Goal: Information Seeking & Learning: Learn about a topic

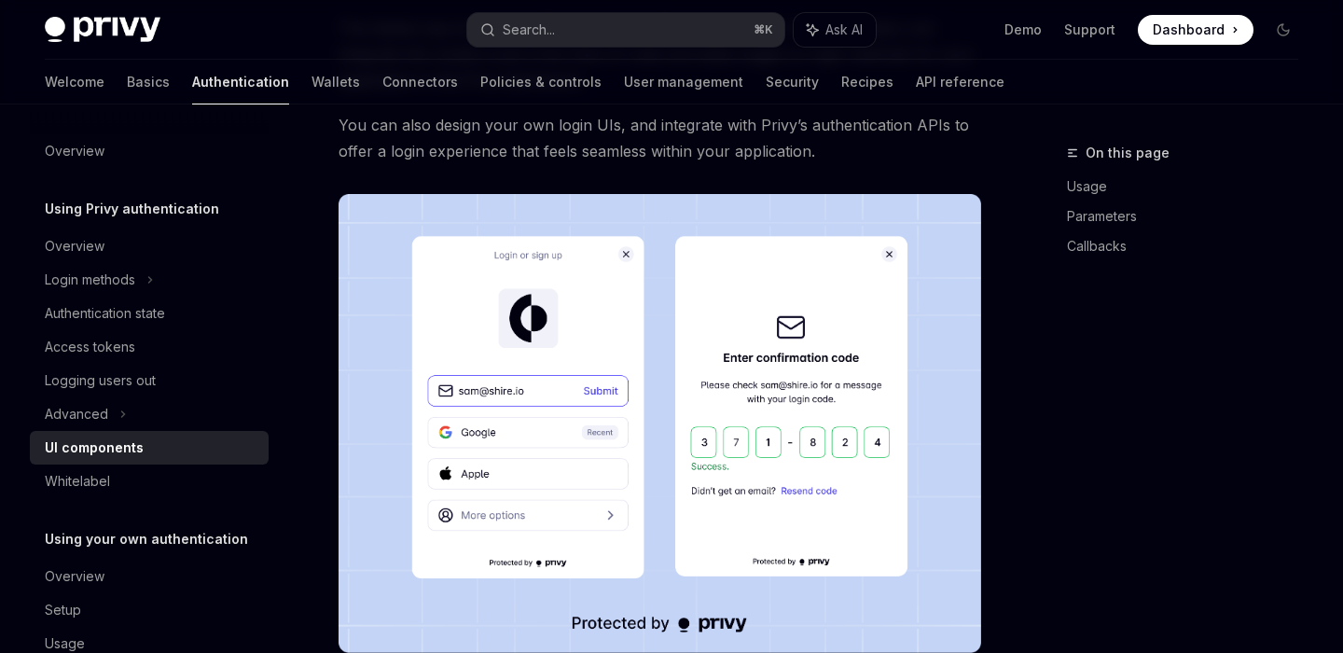
scroll to position [260, 0]
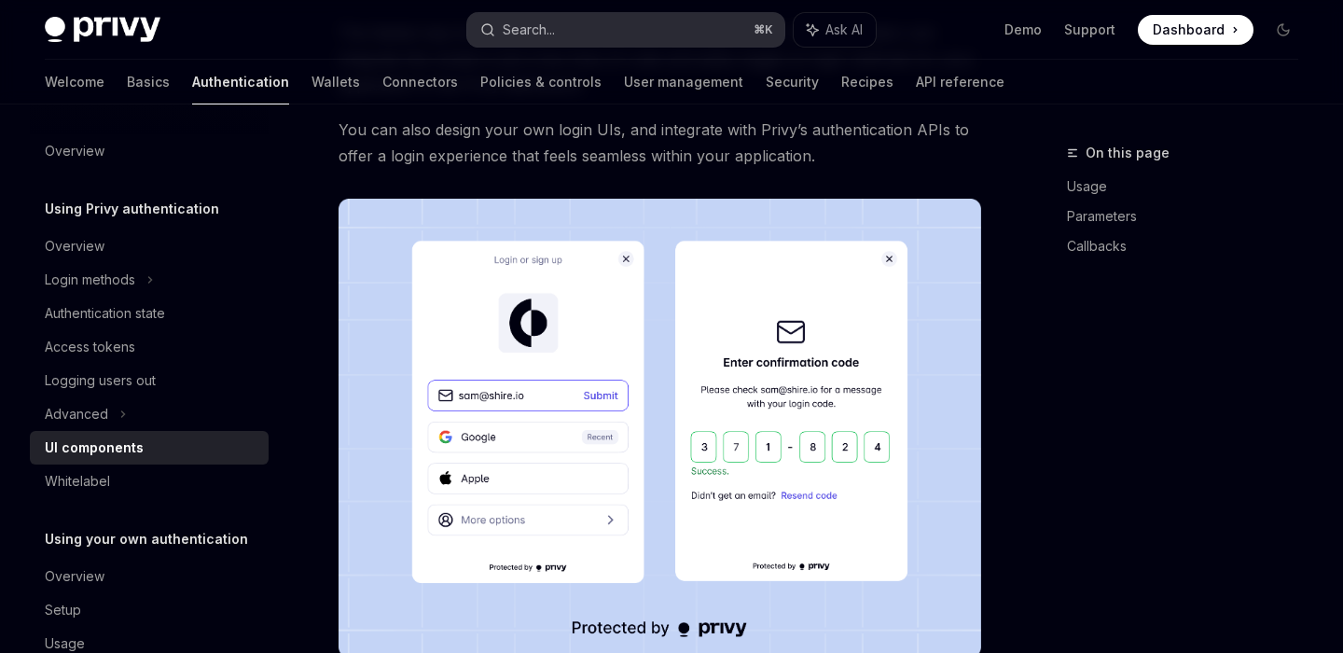
click at [574, 44] on button "Search... ⌘ K" at bounding box center [625, 30] width 316 height 34
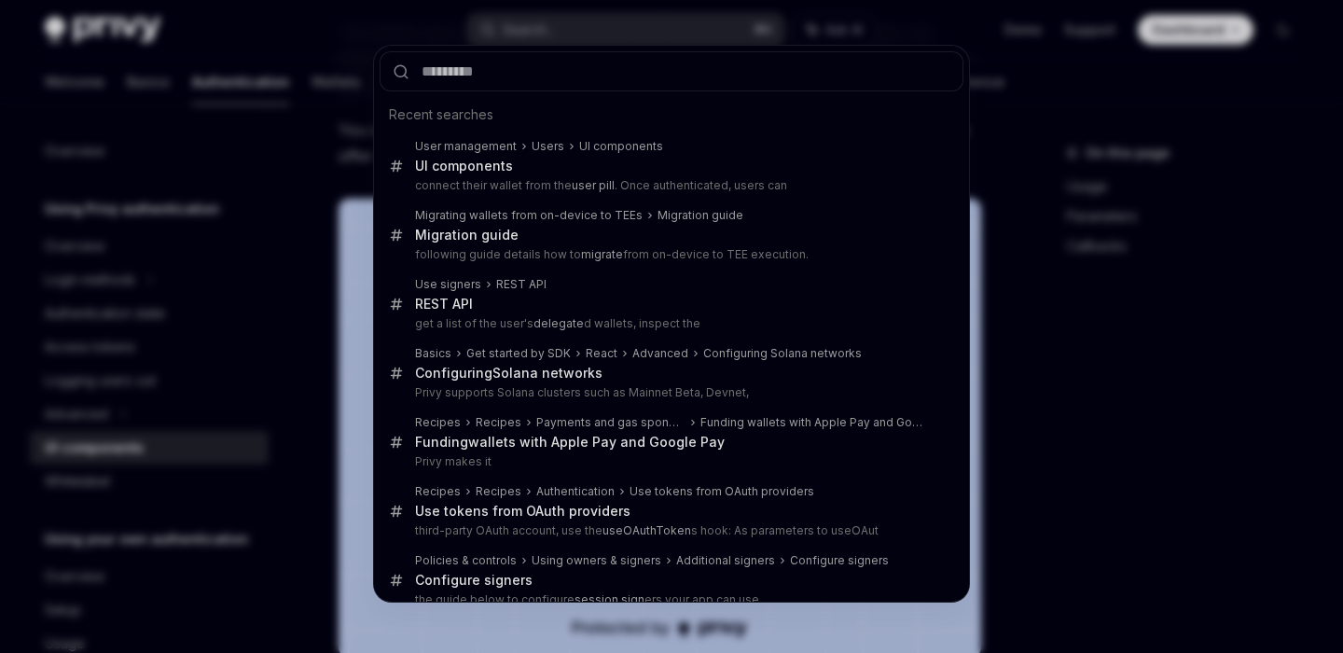
click at [266, 335] on div "Recent searches User management Users UI components UI components connect their…" at bounding box center [671, 326] width 1343 height 653
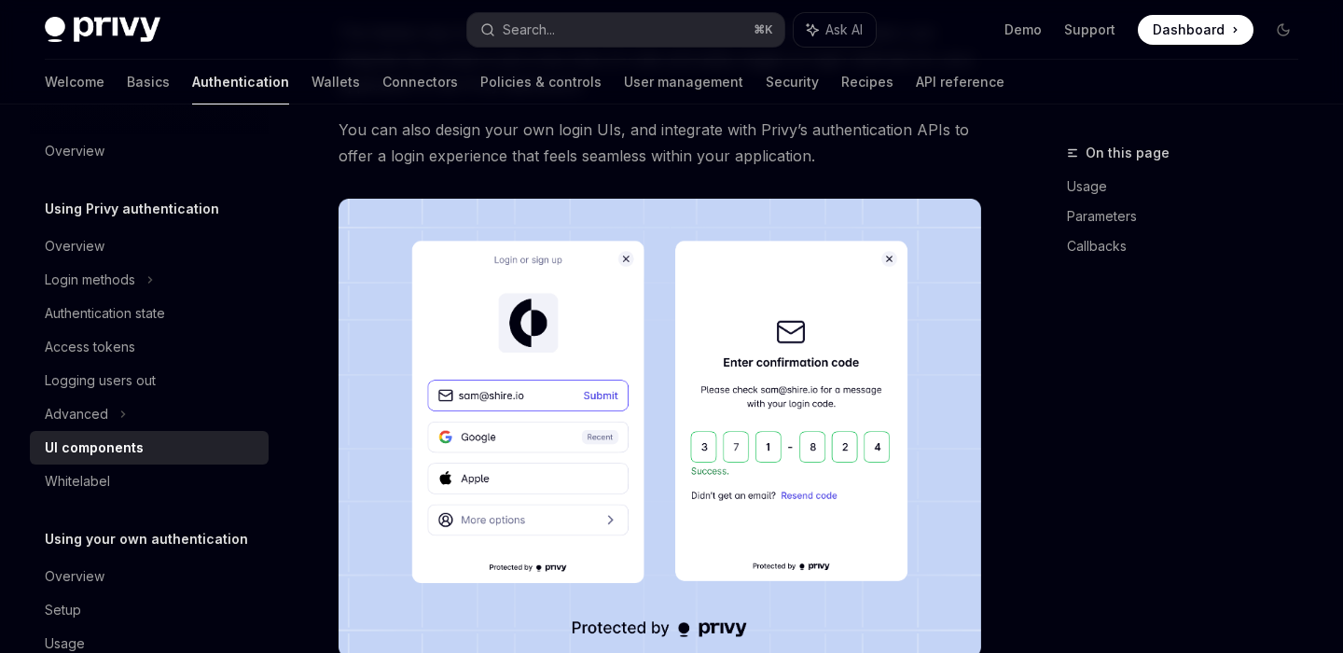
scroll to position [45, 0]
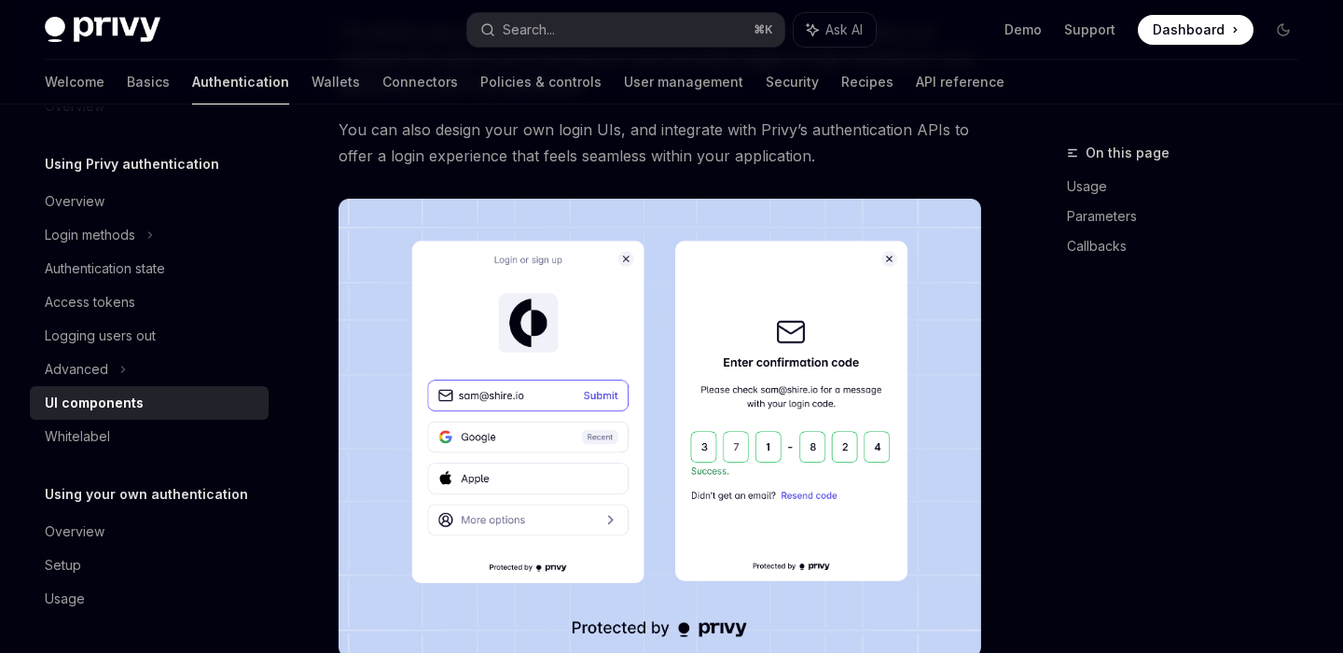
click at [192, 100] on link "Authentication" at bounding box center [240, 82] width 97 height 45
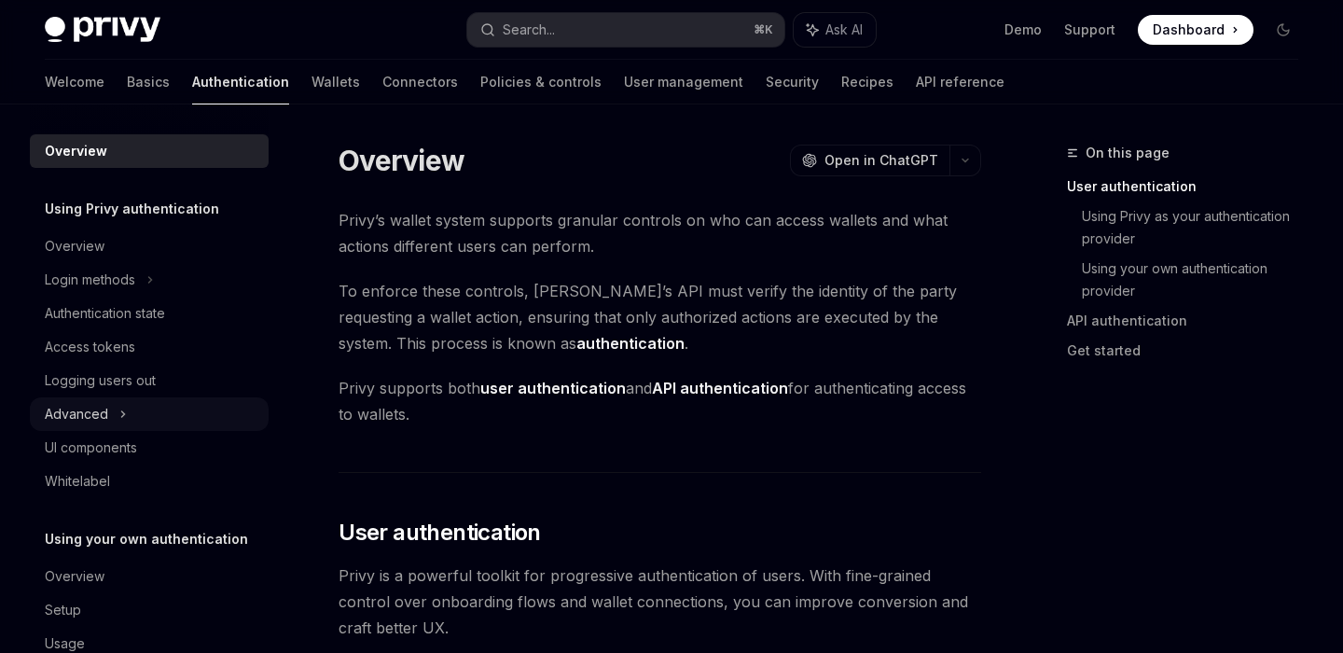
click at [90, 420] on div "Advanced" at bounding box center [76, 414] width 63 height 22
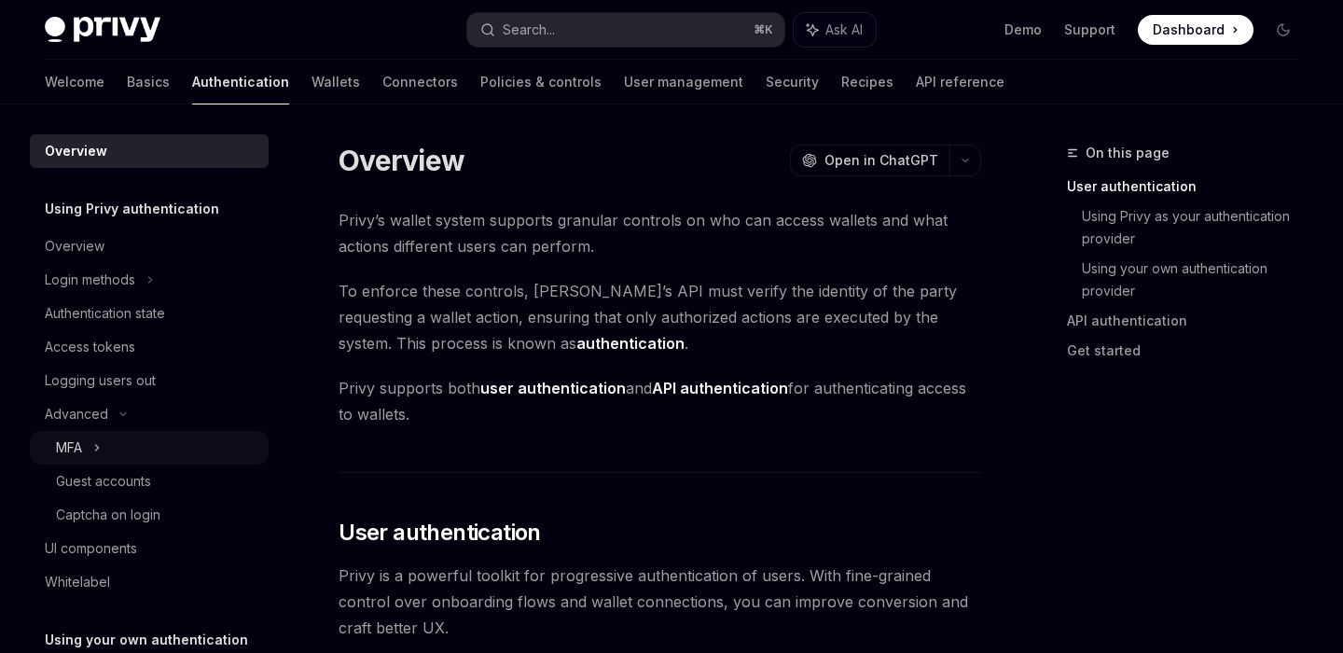
click at [90, 454] on div "MFA" at bounding box center [149, 448] width 239 height 34
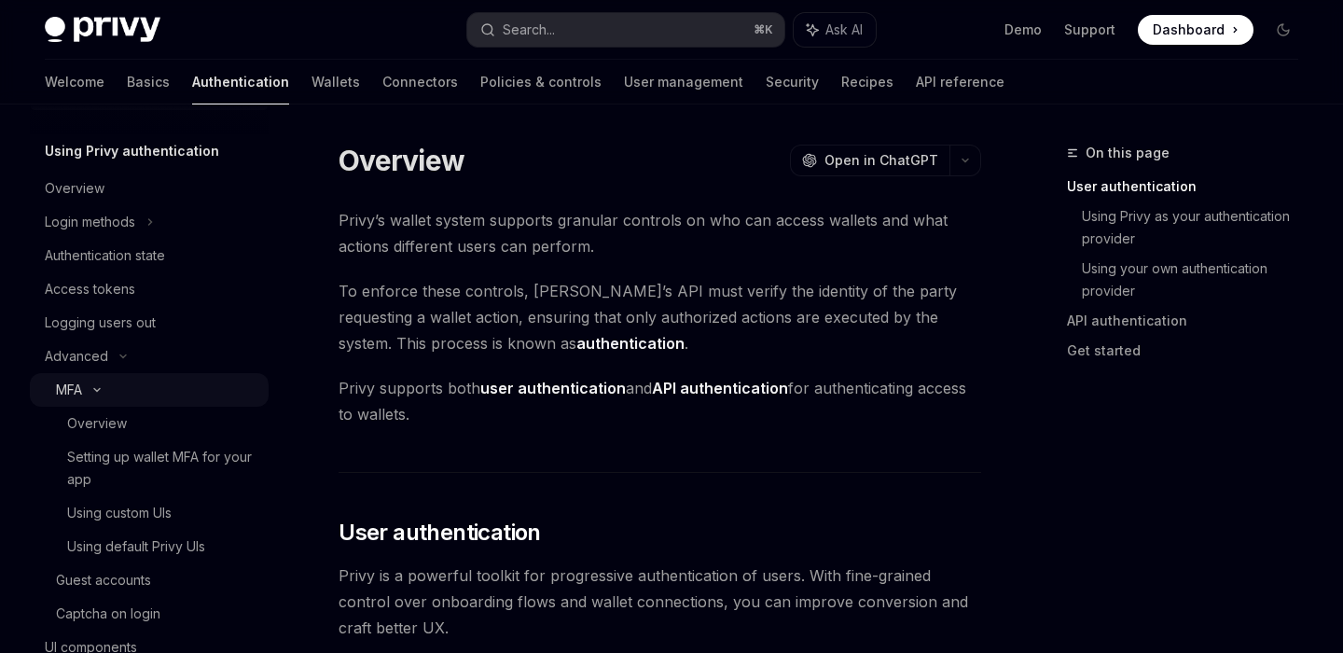
scroll to position [96, 0]
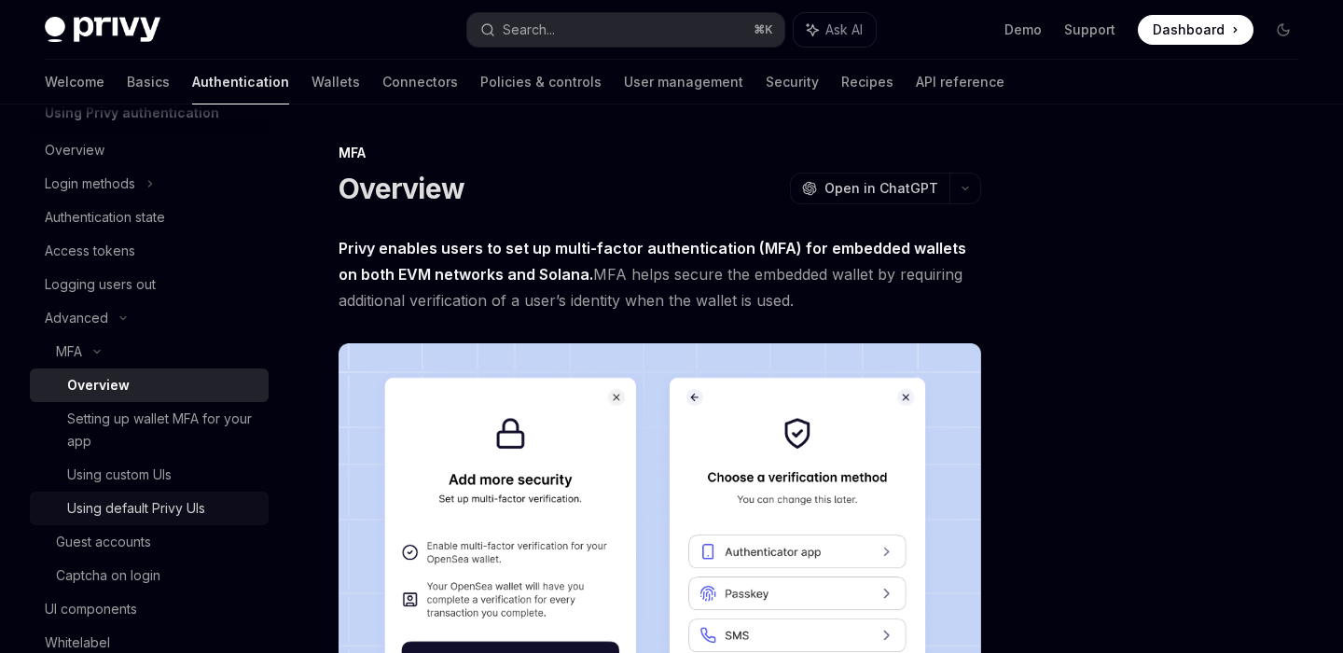
click at [110, 506] on div "Using default Privy UIs" at bounding box center [136, 508] width 138 height 22
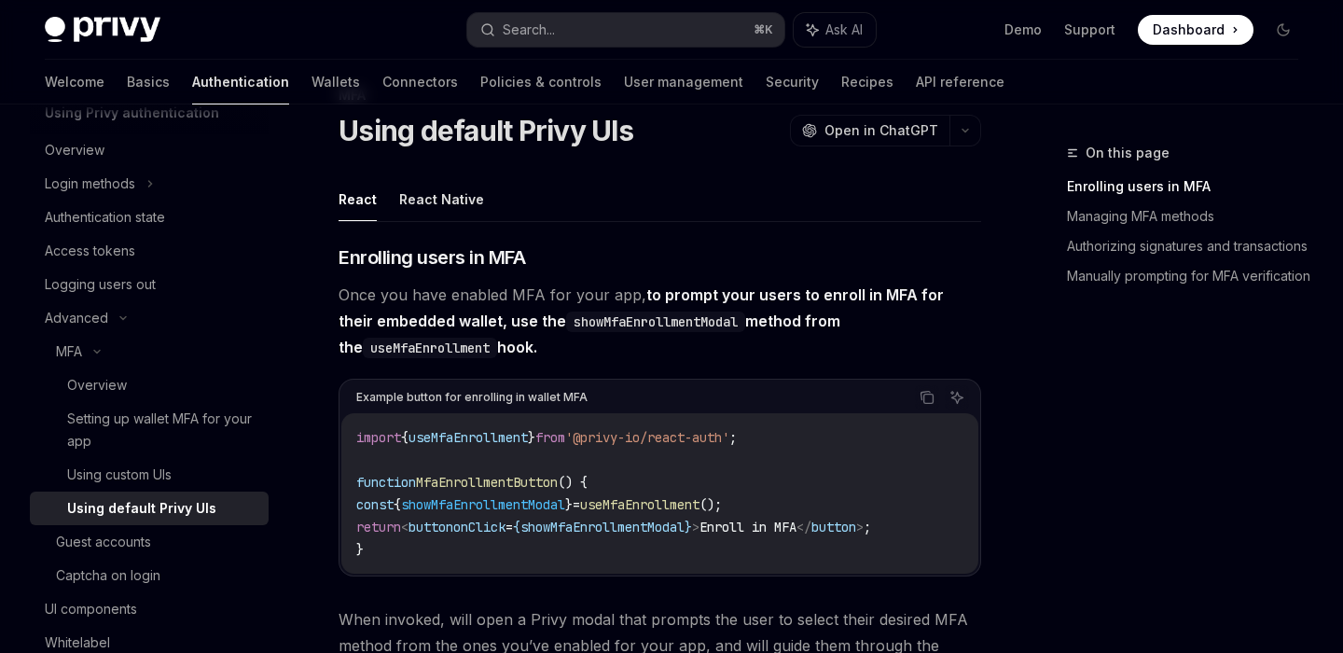
scroll to position [66, 0]
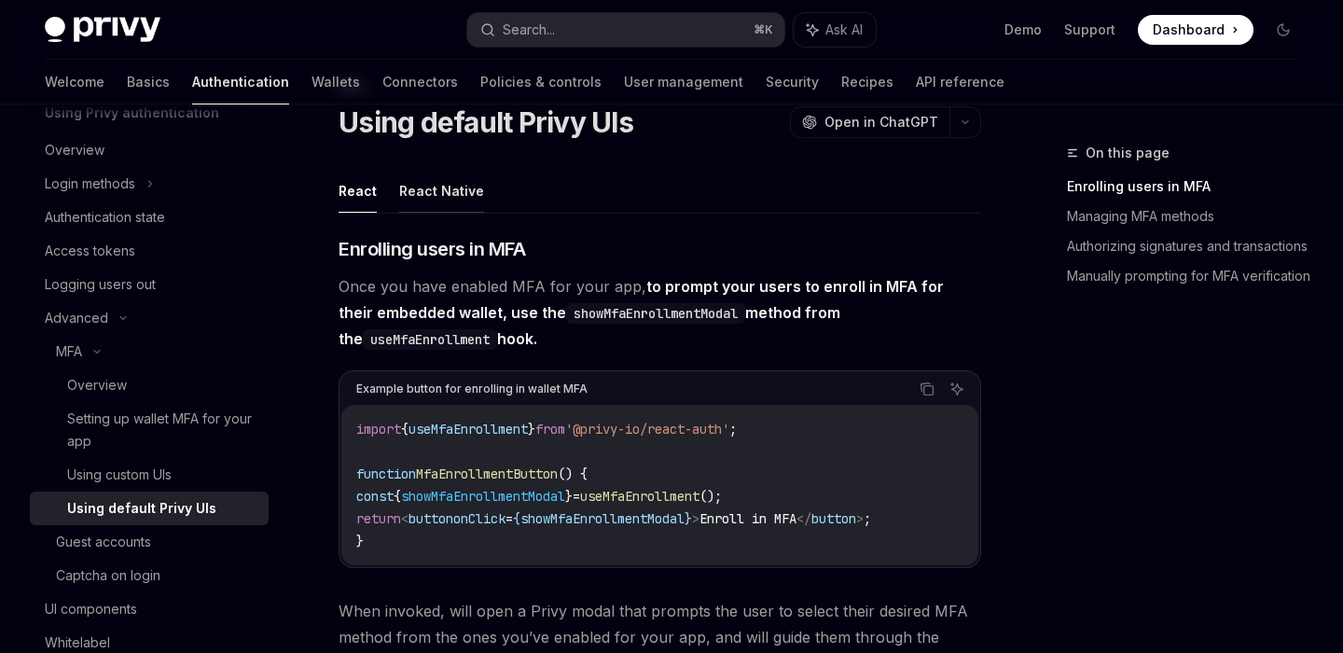
click at [458, 186] on button "React Native" at bounding box center [441, 191] width 85 height 44
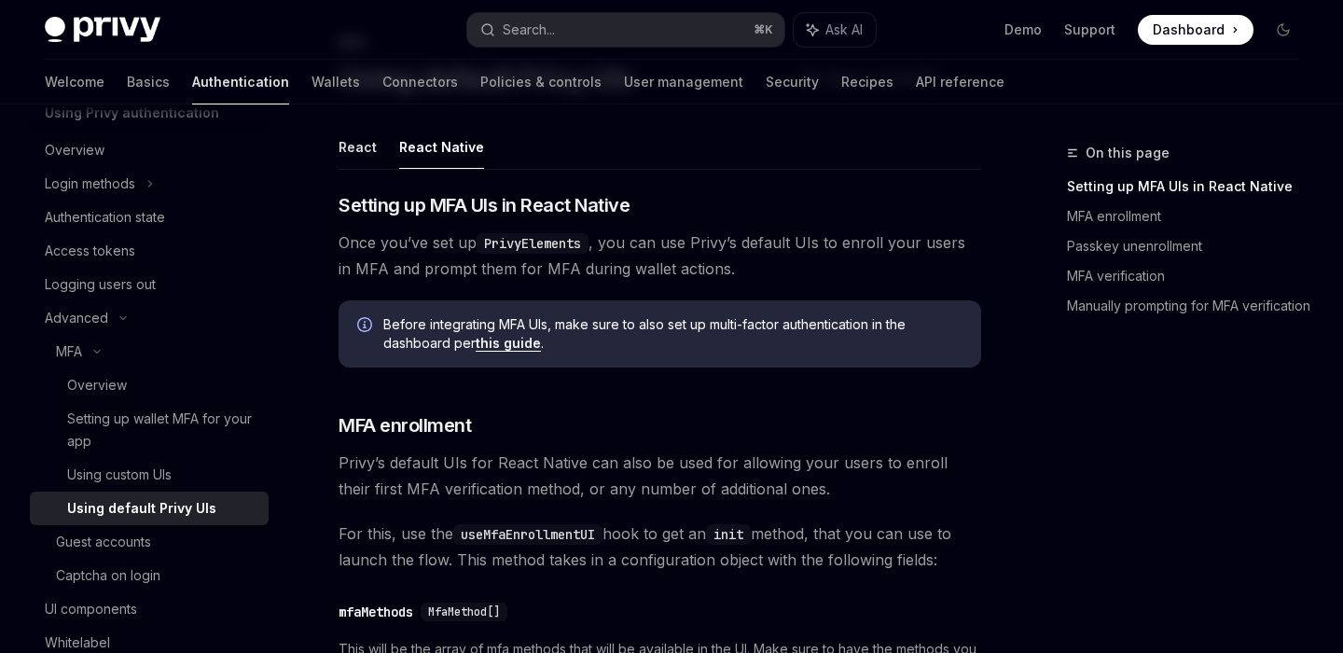
scroll to position [118, 0]
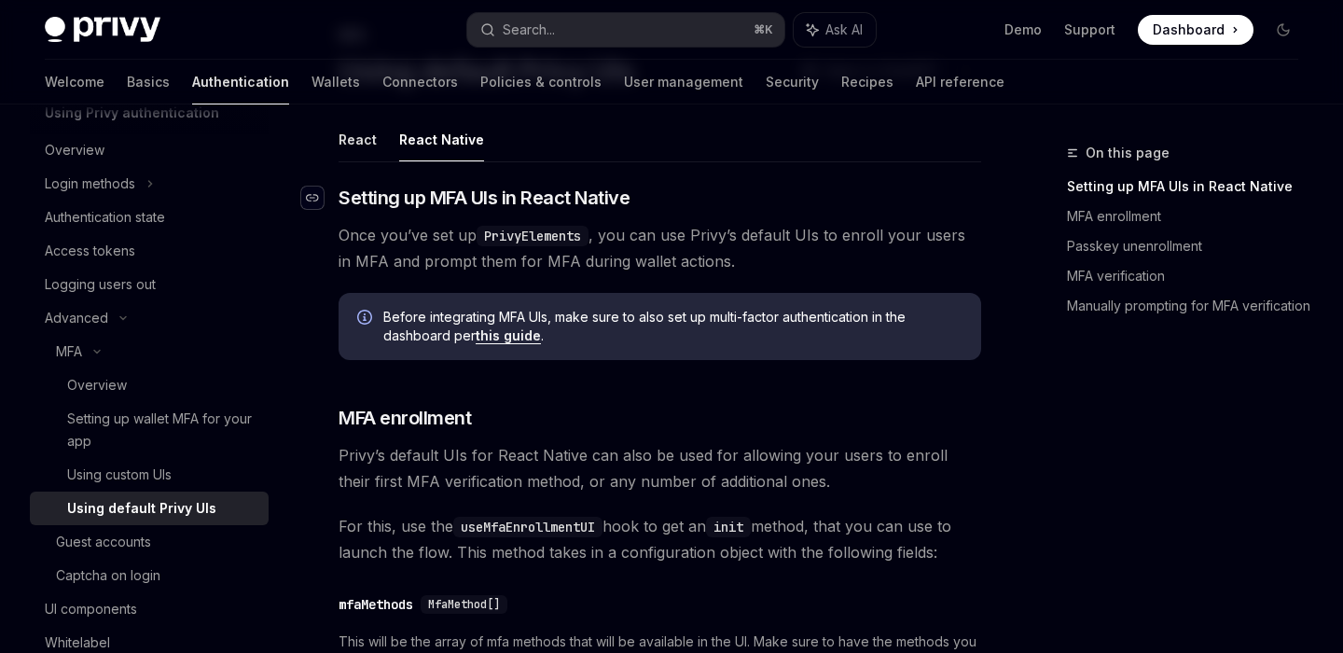
click at [321, 201] on div "Navigate to header" at bounding box center [312, 198] width 22 height 22
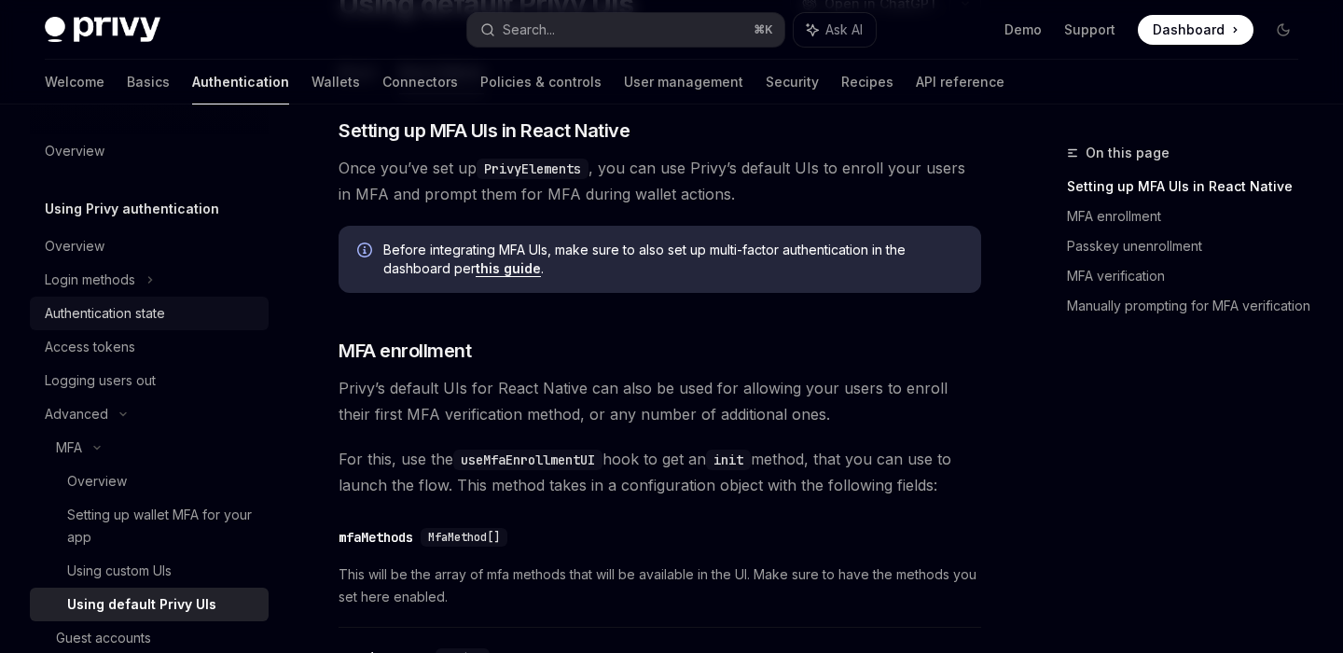
click at [133, 314] on div "Authentication state" at bounding box center [105, 313] width 120 height 22
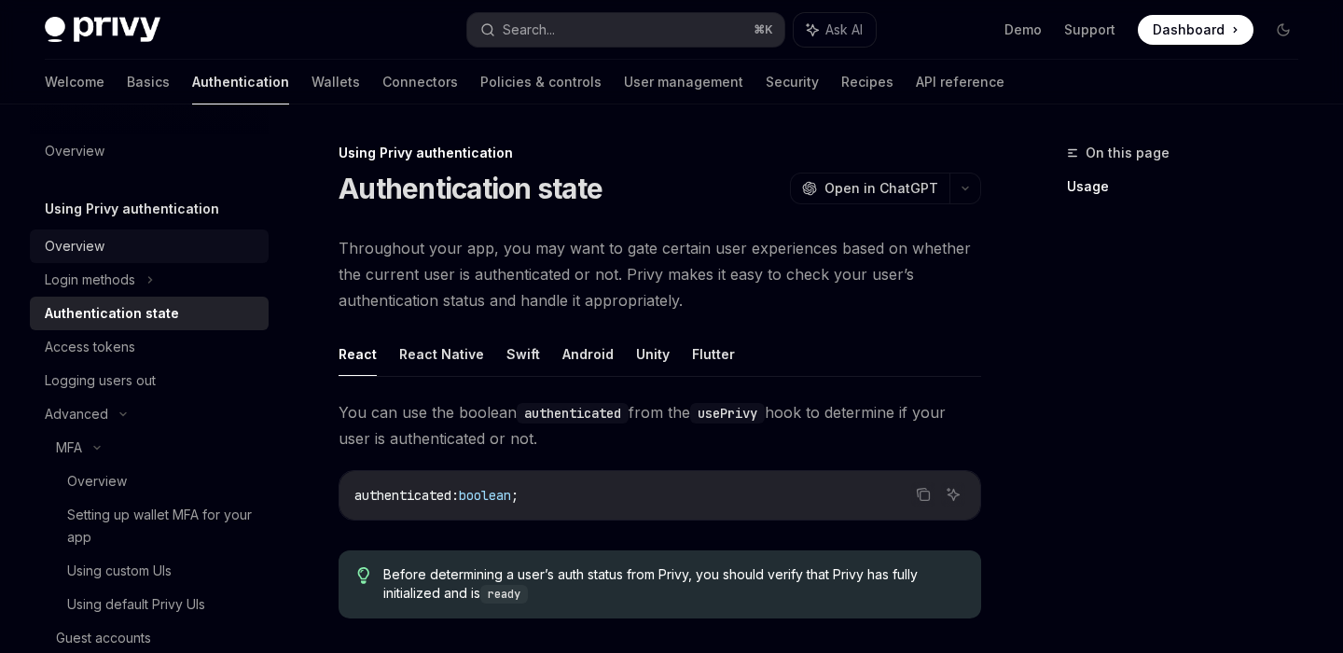
click at [126, 259] on link "Overview" at bounding box center [149, 246] width 239 height 34
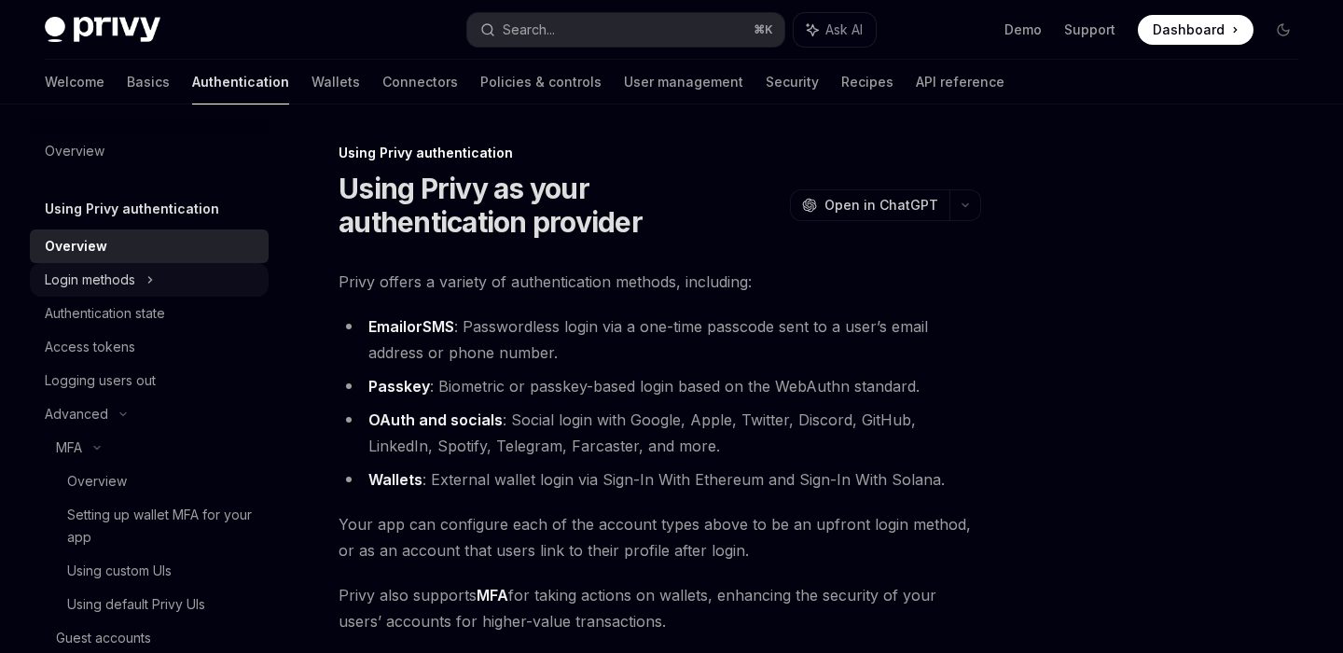
click at [126, 274] on div "Login methods" at bounding box center [90, 280] width 90 height 22
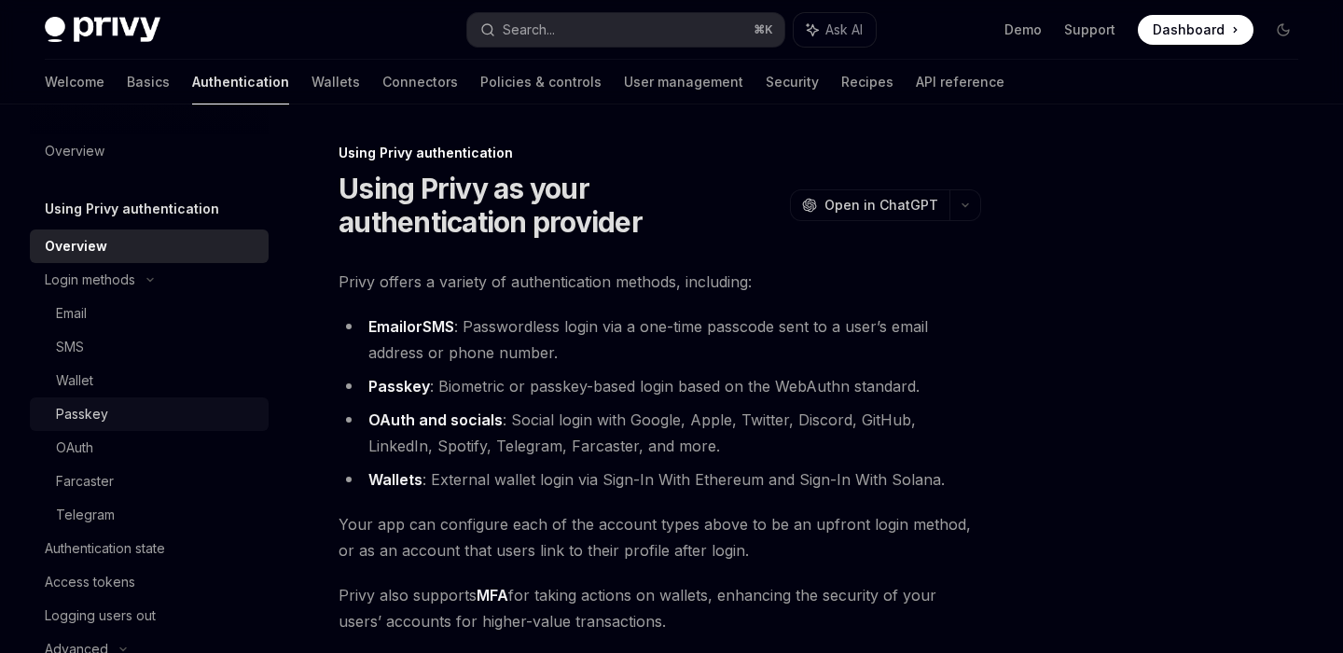
click at [97, 411] on div "Passkey" at bounding box center [82, 414] width 52 height 22
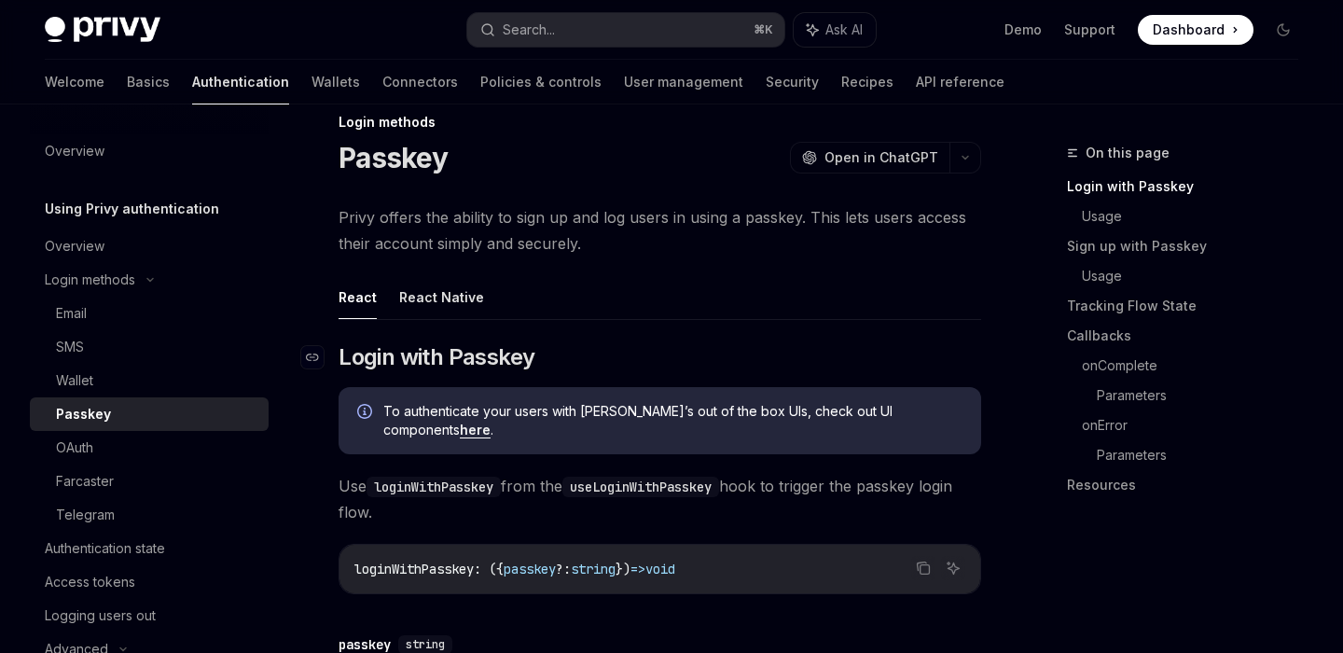
scroll to position [46, 0]
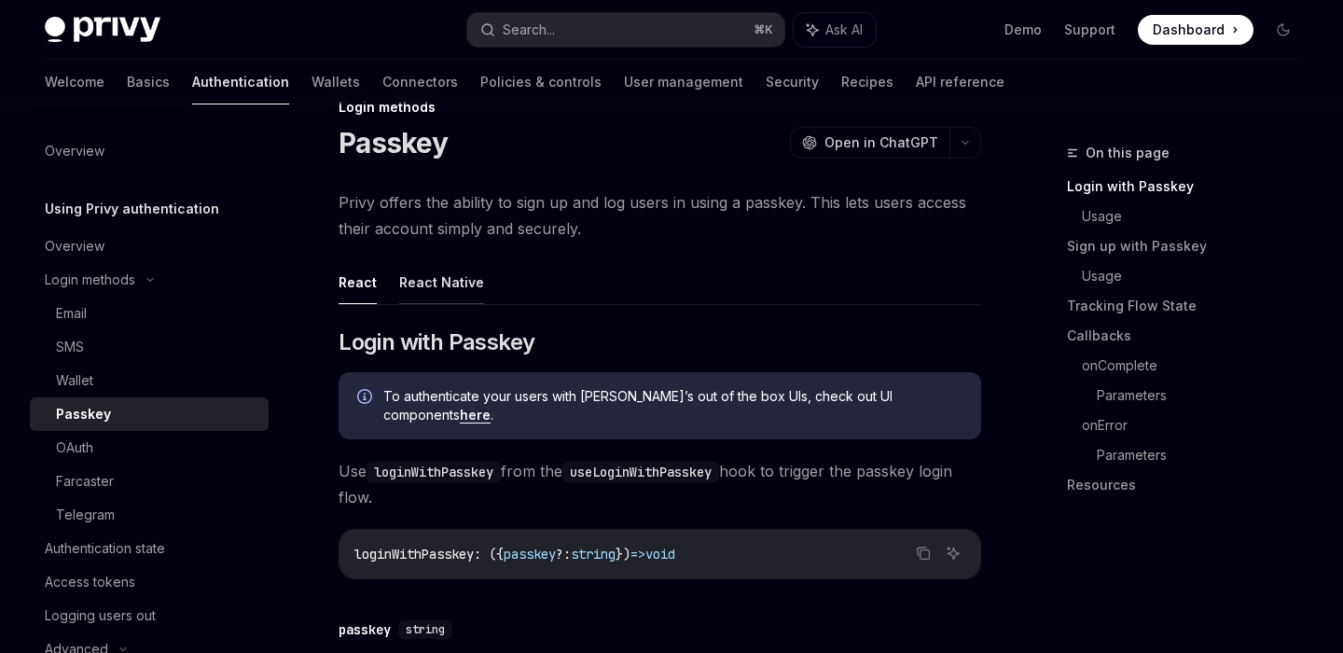
click at [438, 283] on button "React Native" at bounding box center [441, 282] width 85 height 44
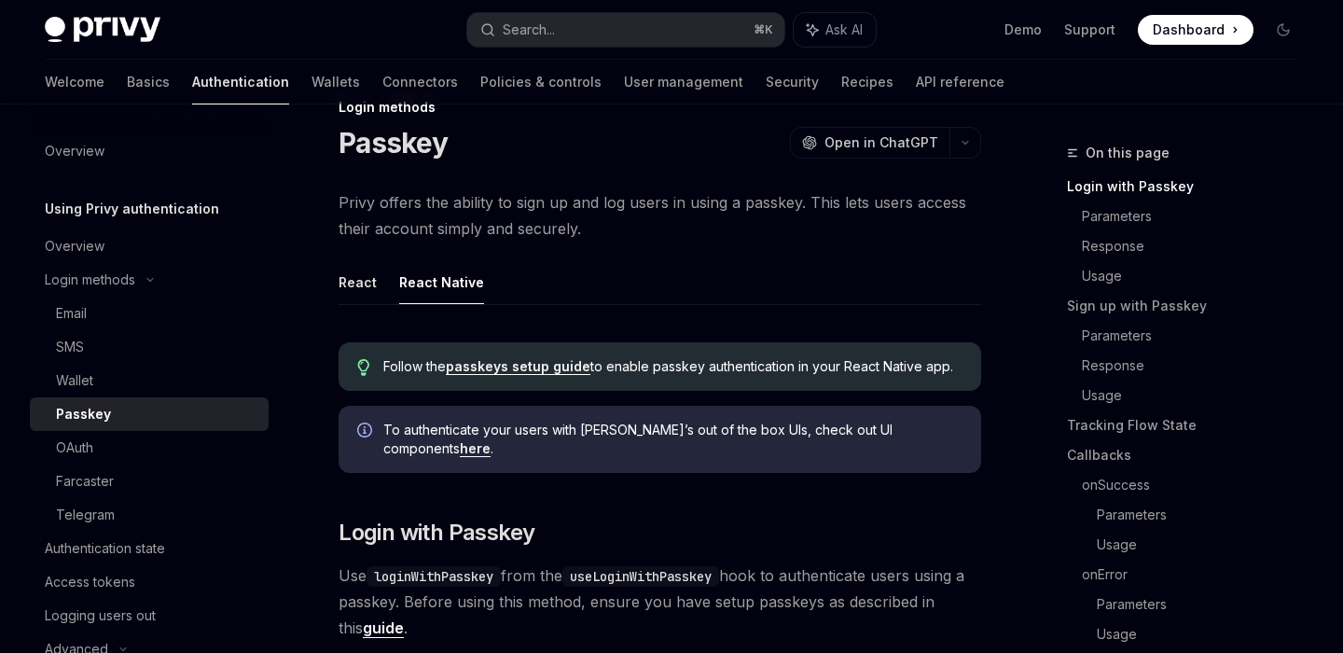
scroll to position [56, 0]
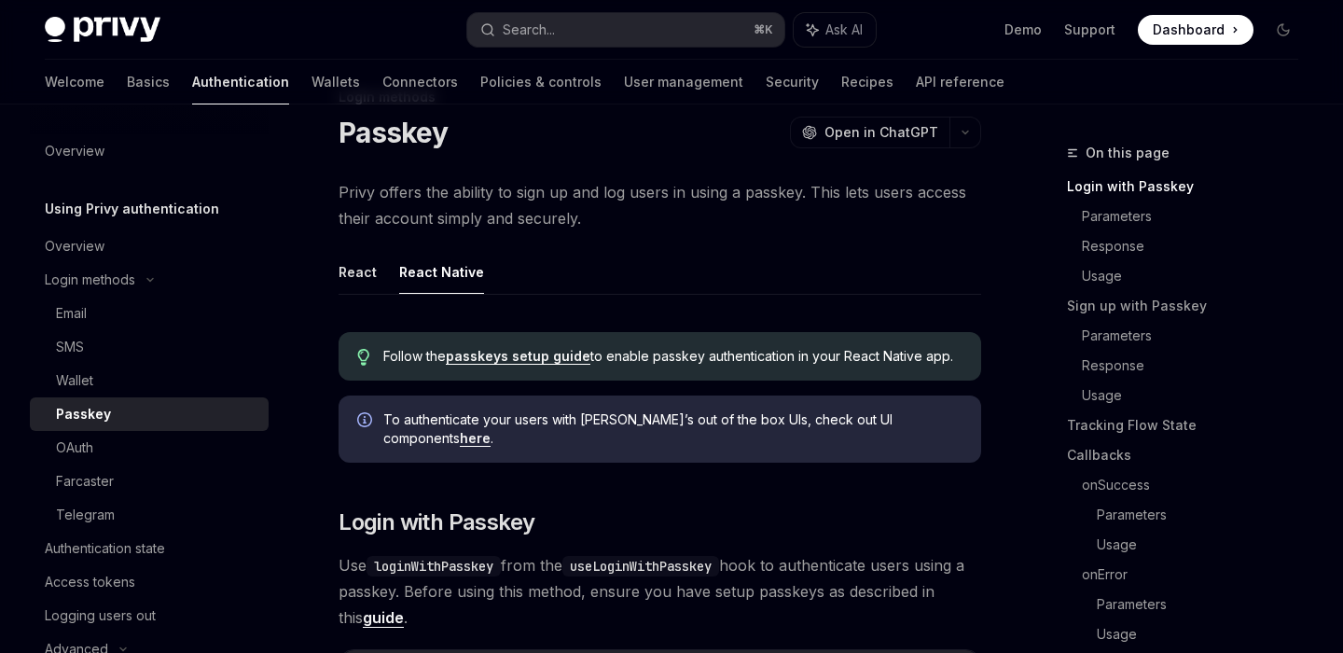
click at [491, 430] on link "here" at bounding box center [475, 438] width 31 height 17
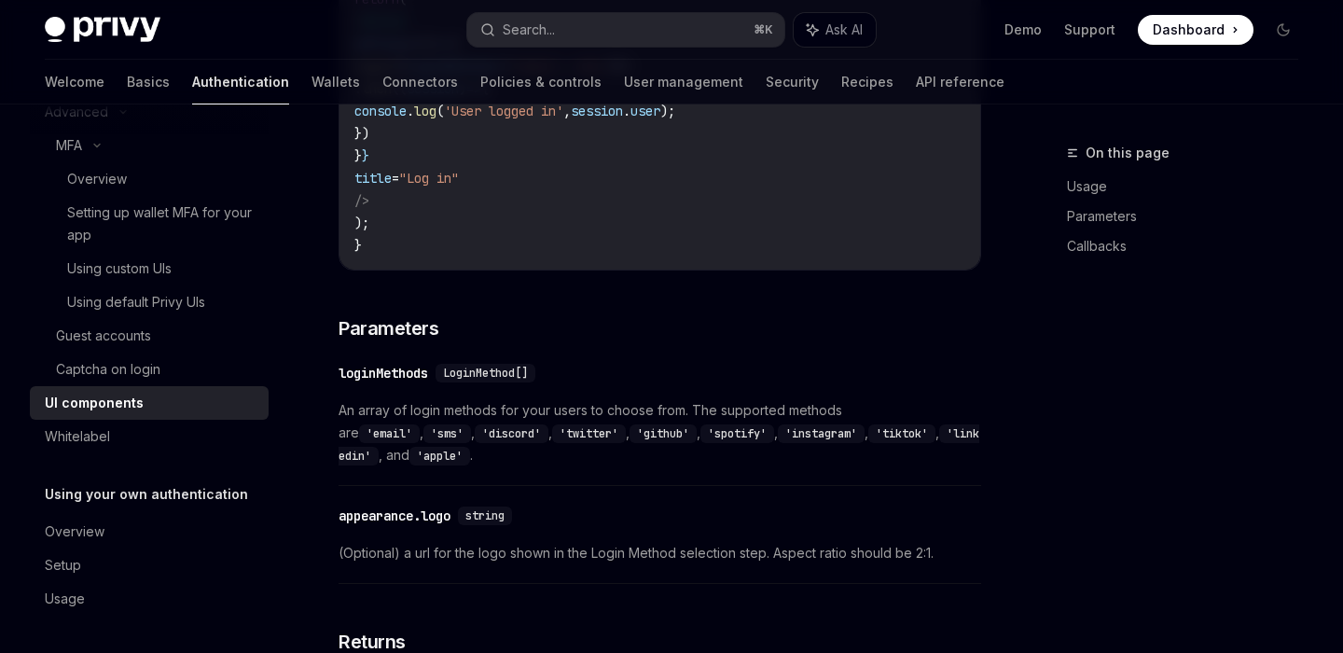
scroll to position [1619, 0]
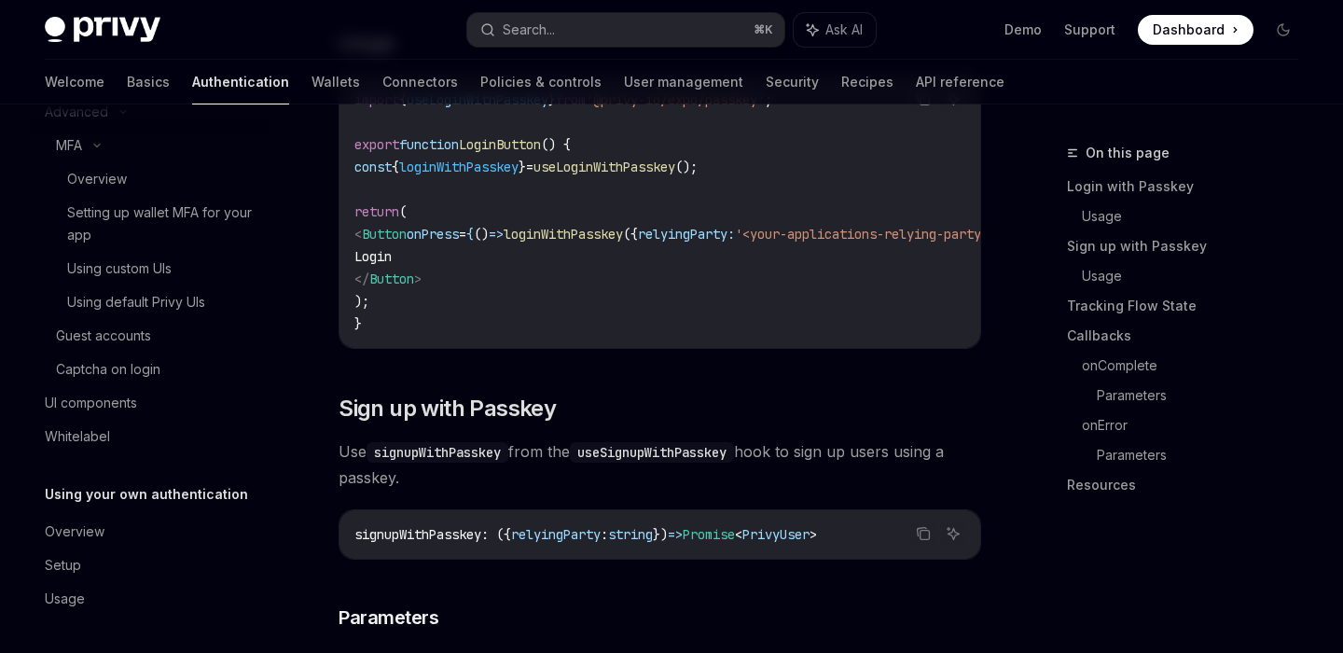
scroll to position [35, 0]
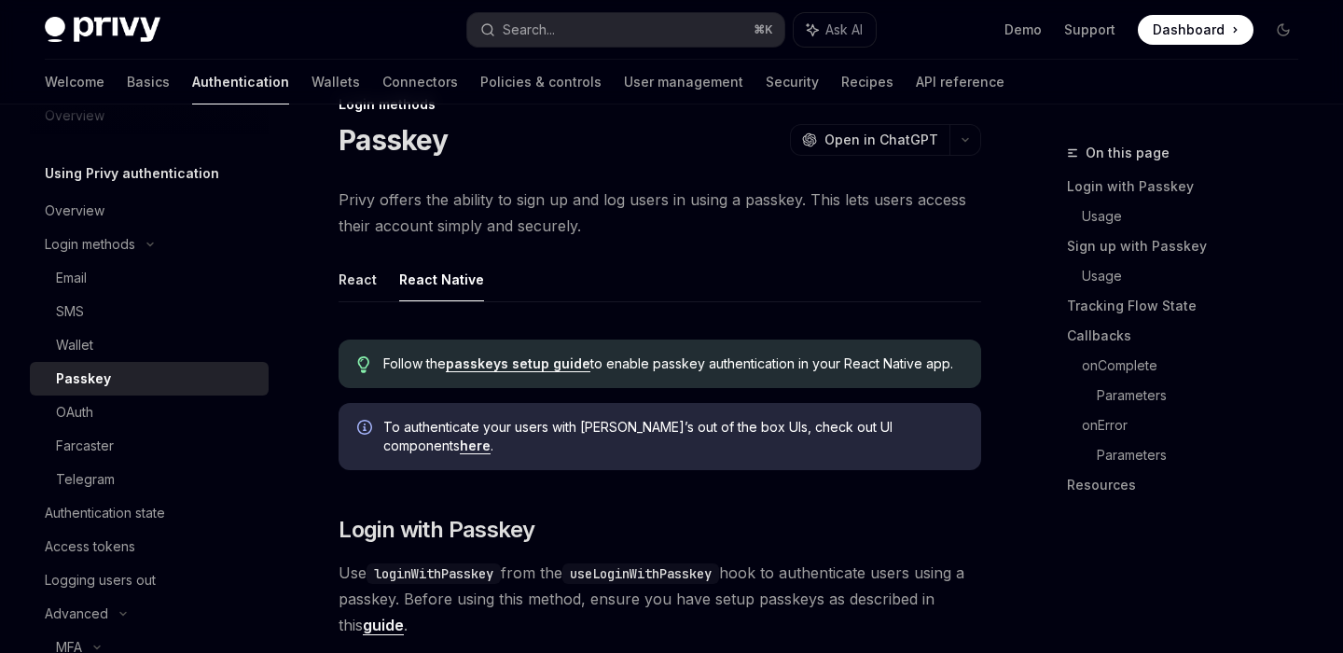
scroll to position [46, 0]
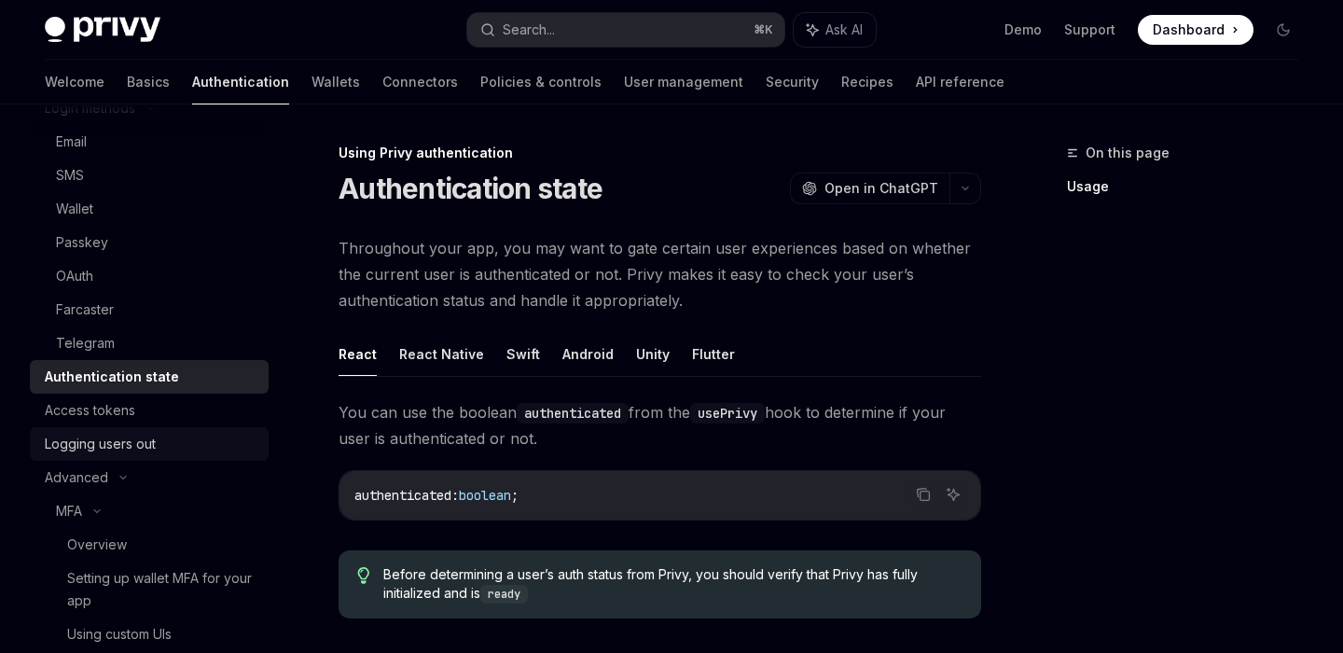
scroll to position [173, 0]
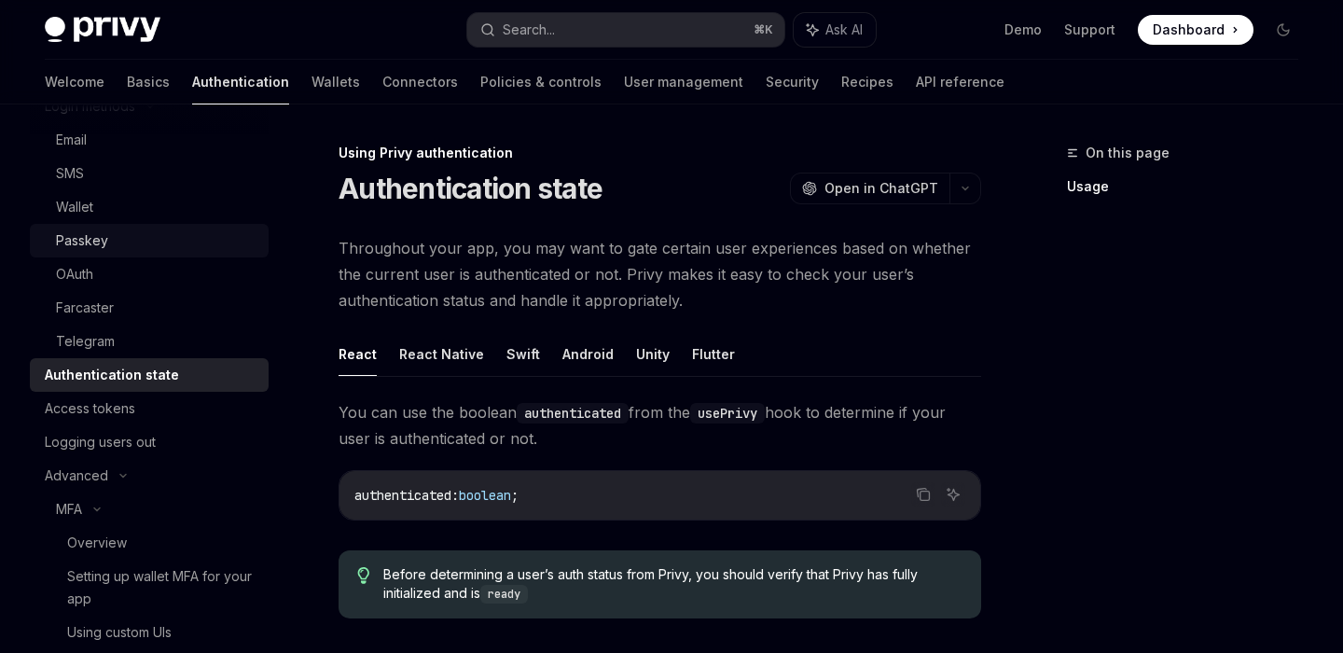
click at [103, 227] on link "Passkey" at bounding box center [149, 241] width 239 height 34
click at [84, 237] on div "Passkey" at bounding box center [82, 240] width 52 height 22
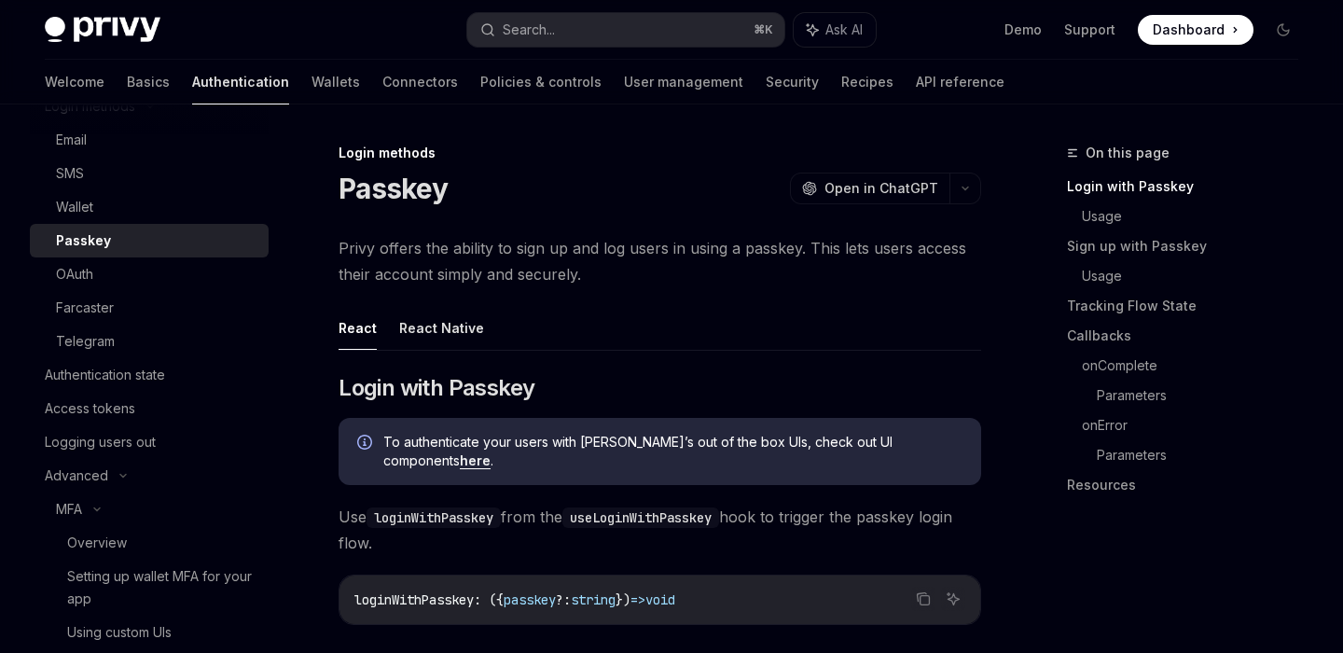
click at [105, 237] on div "Passkey" at bounding box center [83, 240] width 55 height 22
click at [458, 338] on button "React Native" at bounding box center [441, 328] width 85 height 44
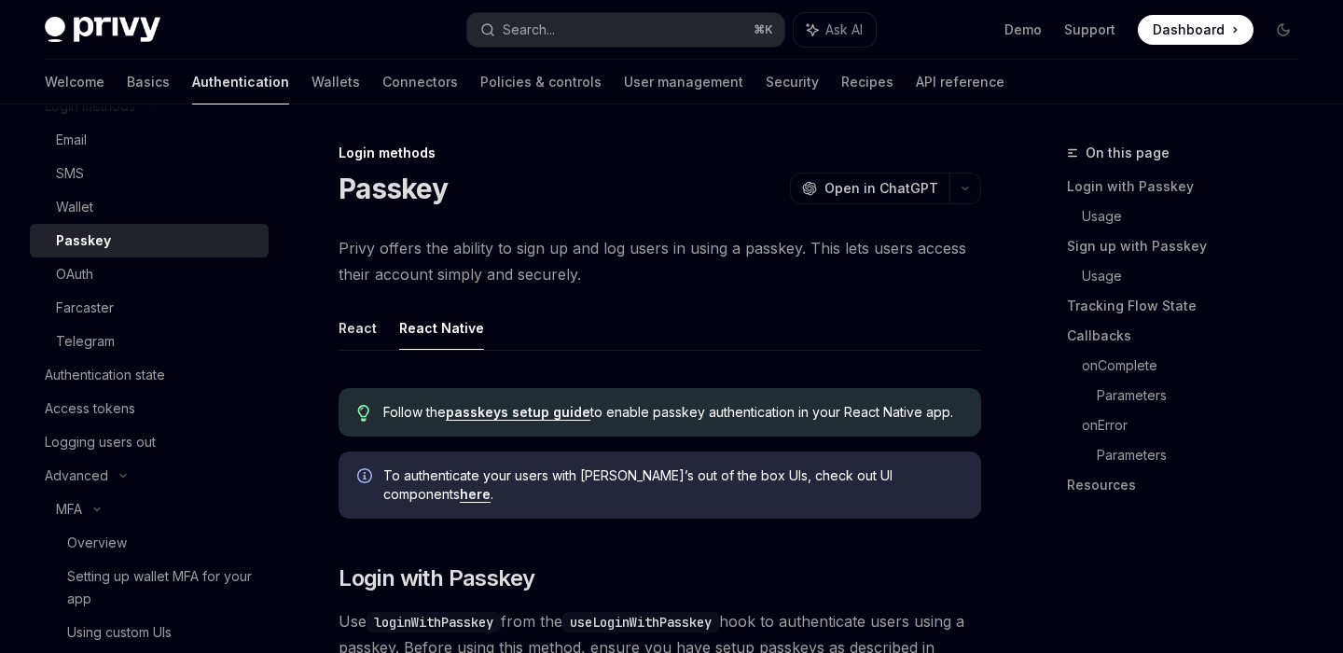
type textarea "*"
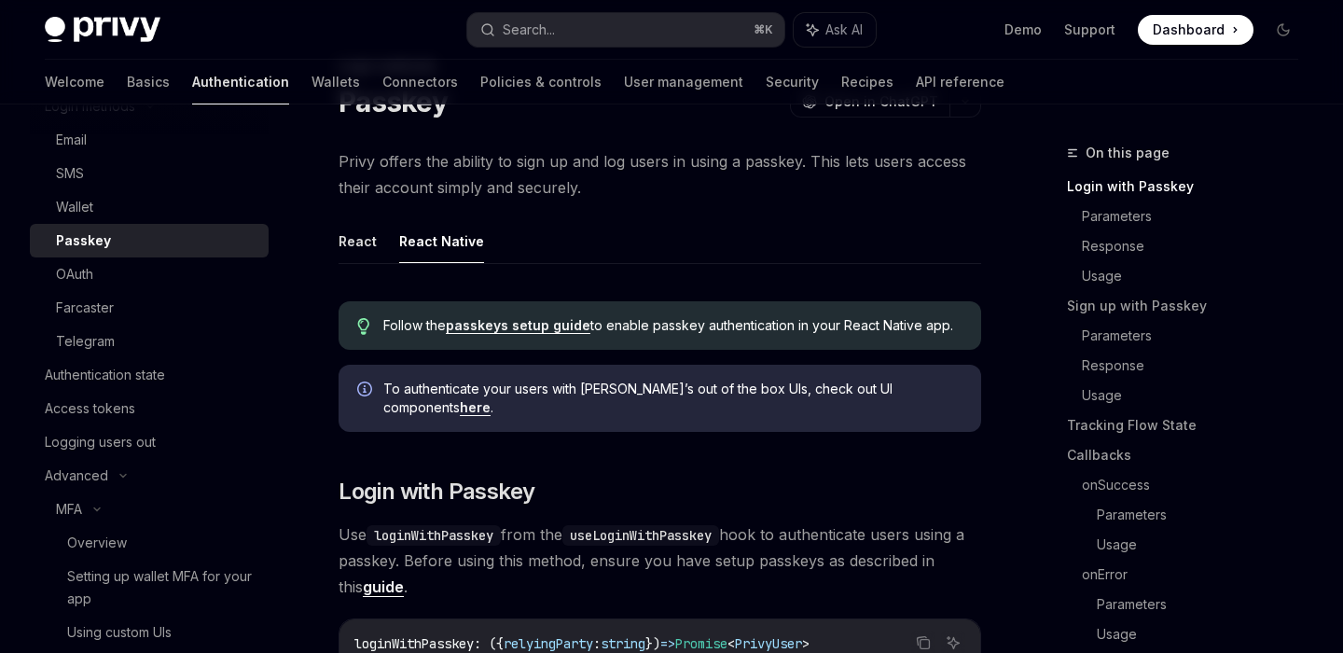
scroll to position [114, 0]
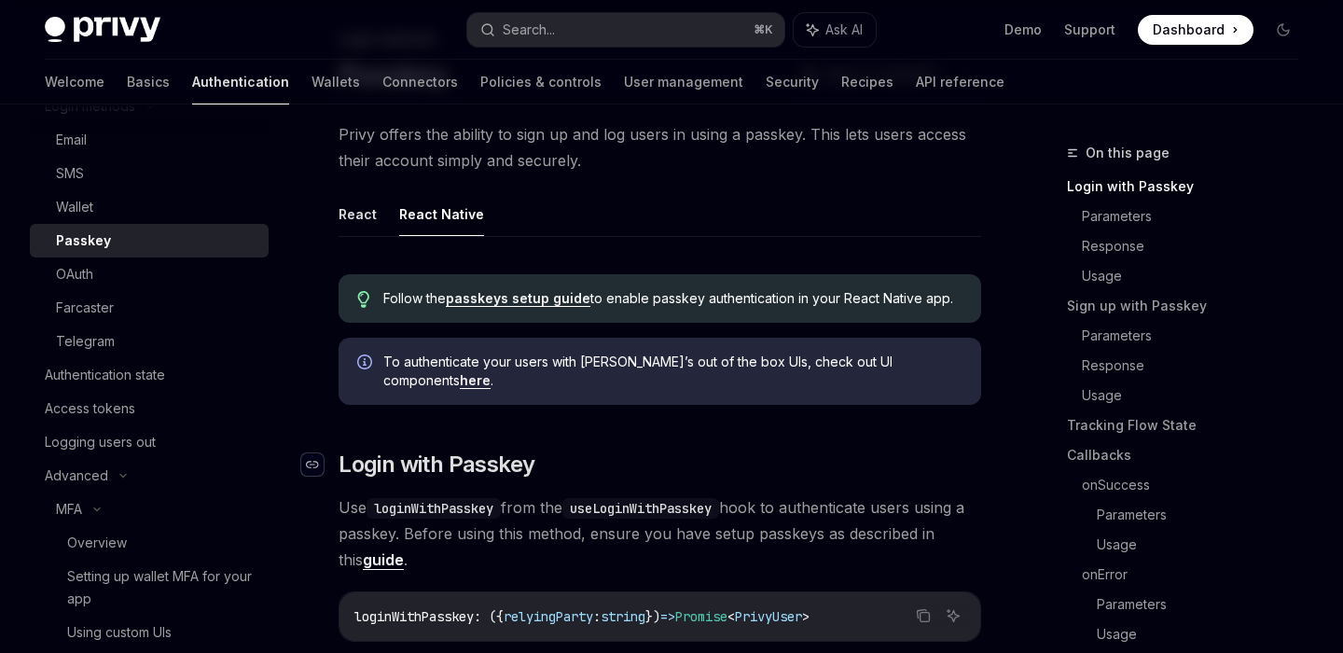
click at [322, 453] on div "Navigate to header" at bounding box center [312, 464] width 22 height 22
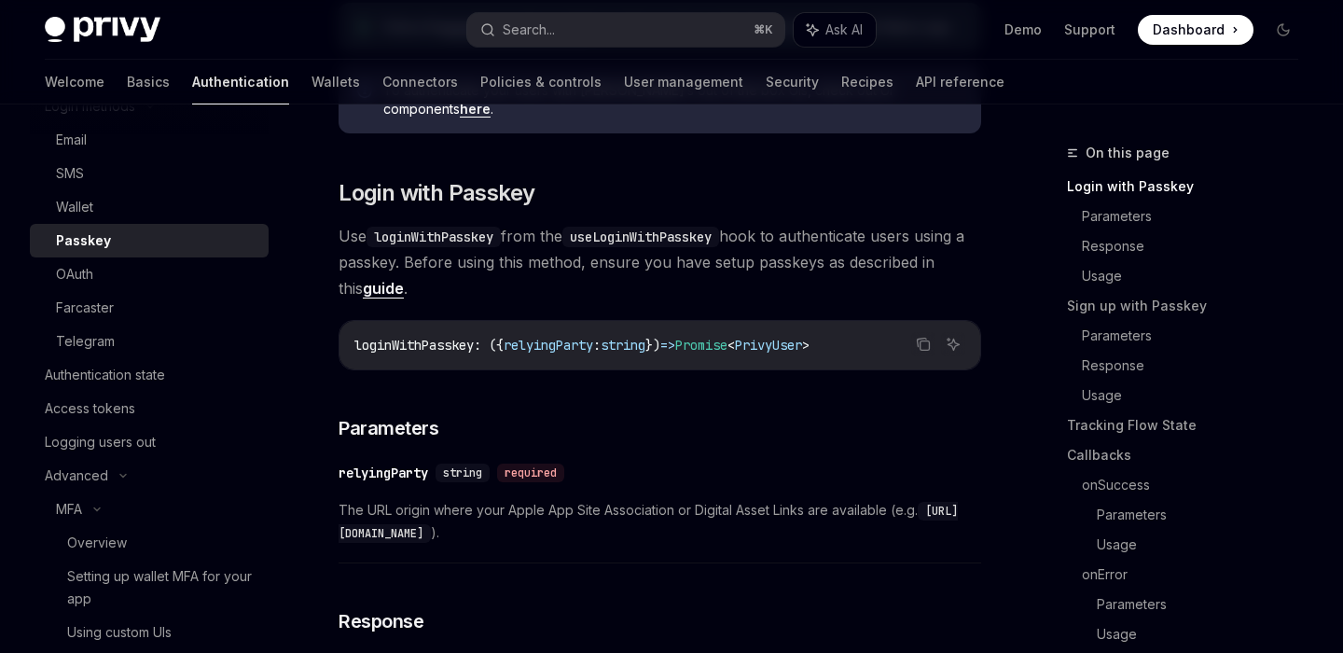
scroll to position [405, 0]
